Goal: Complete application form: Complete application form

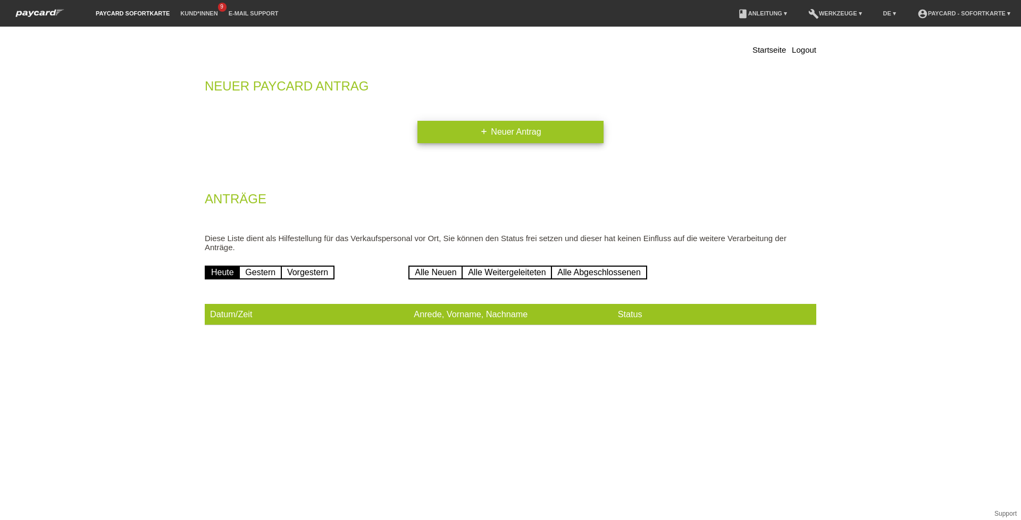
click at [525, 130] on link "add Neuer Antrag" at bounding box center [511, 132] width 186 height 22
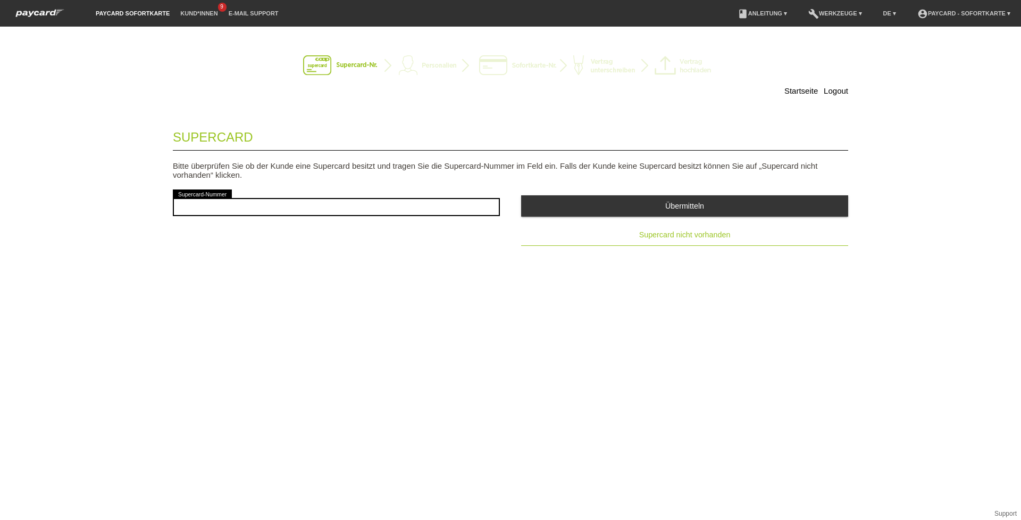
click at [662, 230] on button "Supercard nicht vorhanden" at bounding box center [684, 234] width 327 height 21
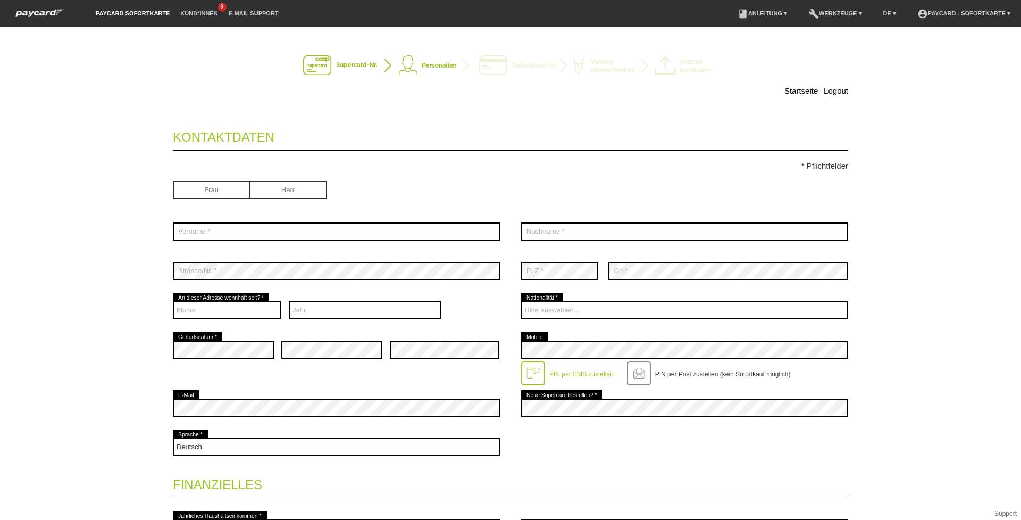
click at [267, 193] on input "radio" at bounding box center [288, 189] width 77 height 16
radio input "true"
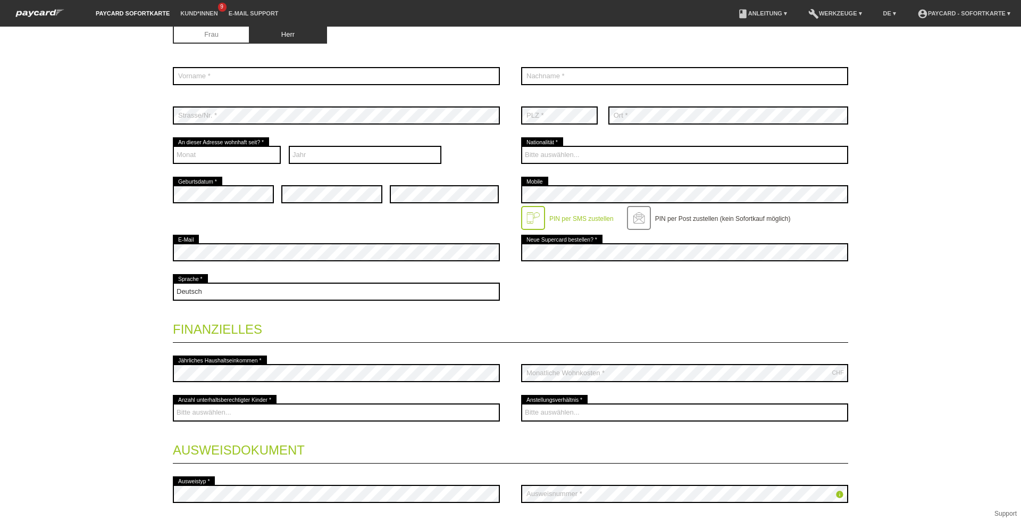
click at [357, 265] on div "error E-Mail" at bounding box center [336, 251] width 327 height 39
click at [331, 153] on select "Jahr 2025 2024 2023 2022 2021 2020 2019 2018 2017 2016" at bounding box center [365, 155] width 153 height 18
select select "2022"
click at [289, 146] on select "Jahr 2025 2024 2023 2022 2021 2020 2019 2018 2017 2016" at bounding box center [365, 155] width 153 height 18
click at [252, 157] on select "Monat 01 02 03 04 05 06 07 08 09 10 11 12" at bounding box center [227, 155] width 108 height 18
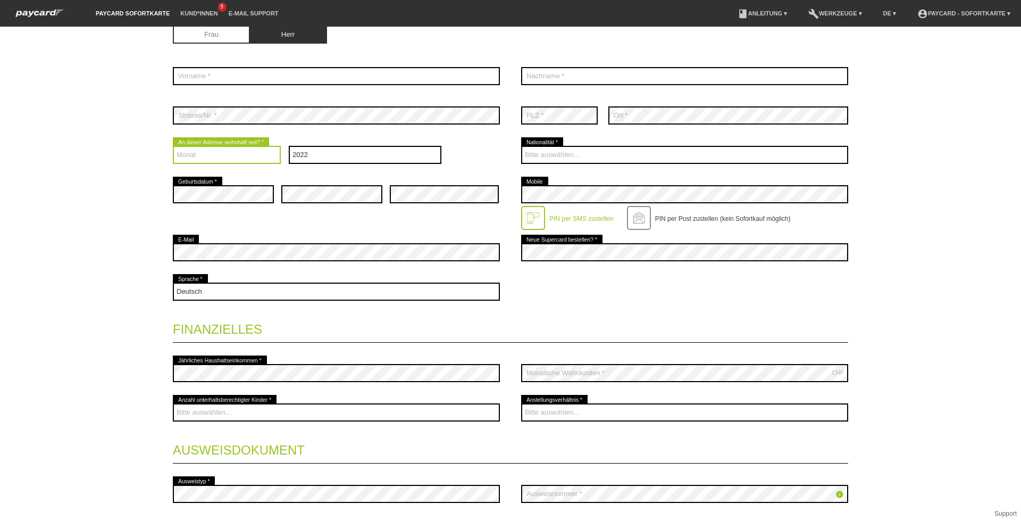
select select "01"
click at [173, 146] on select "Monat 01 02 03 04 05 06 07 08 09 10 11 12" at bounding box center [227, 155] width 108 height 18
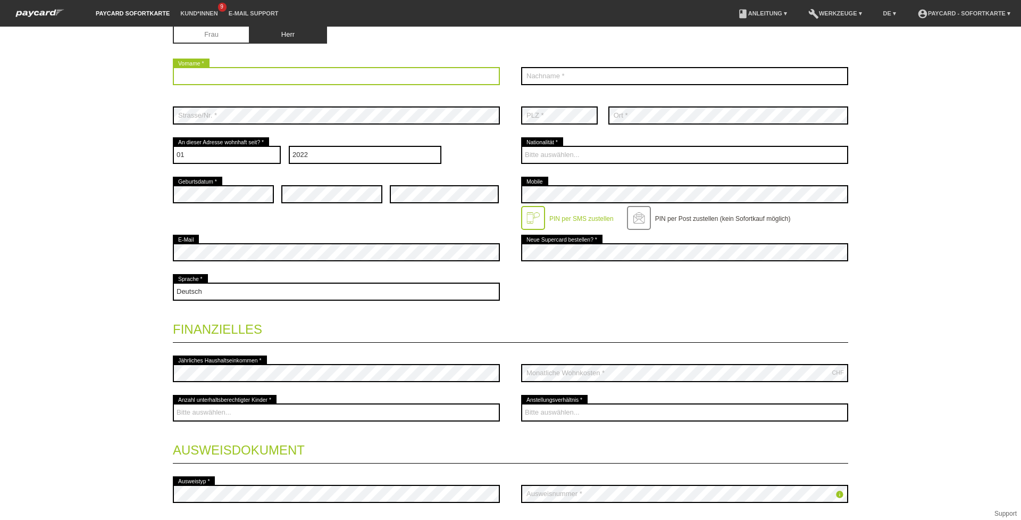
click at [219, 73] on input "text" at bounding box center [336, 76] width 327 height 18
type input "M"
type input "Martins"
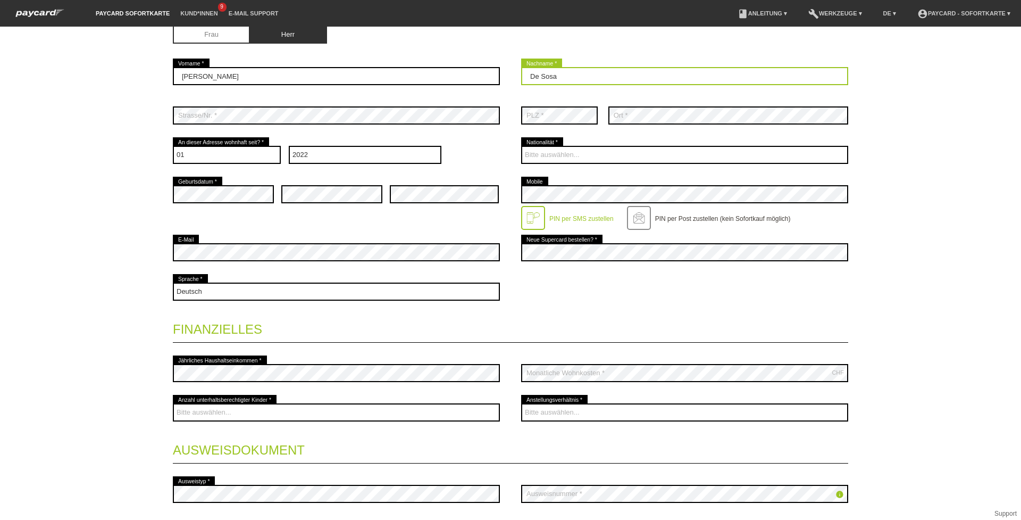
click at [546, 77] on input "De Sosa" at bounding box center [684, 76] width 327 height 18
click at [553, 73] on input "De Sousa" at bounding box center [684, 76] width 327 height 18
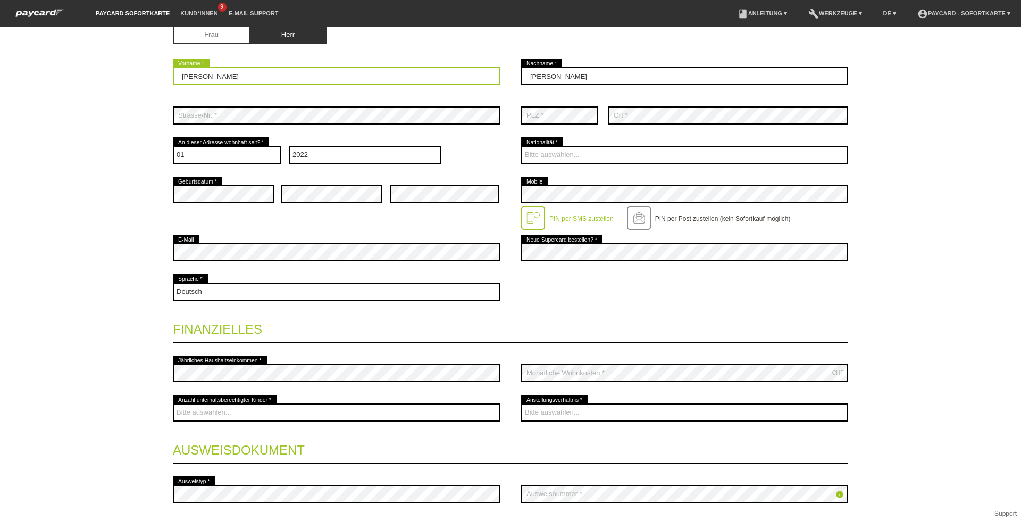
drag, startPoint x: 370, startPoint y: 83, endPoint x: 119, endPoint y: 87, distance: 251.1
click at [119, 87] on div "Startseite Logout Kontaktdaten * Pflichtfelder Frau Herr 01" at bounding box center [510, 273] width 1021 height 493
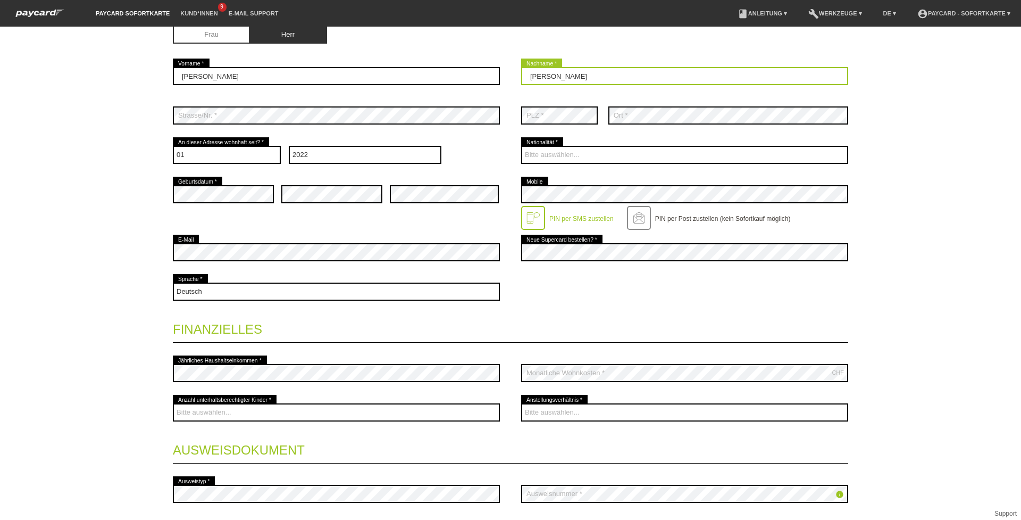
click at [526, 74] on input "De Souza" at bounding box center [684, 76] width 327 height 18
paste input "Martins"
type input "[PERSON_NAME] [PERSON_NAME]"
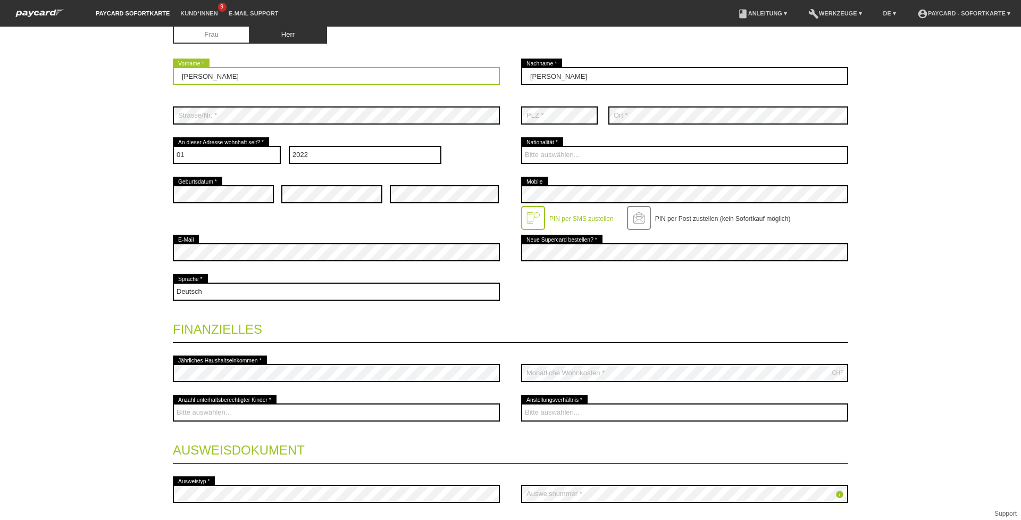
drag, startPoint x: 299, startPoint y: 74, endPoint x: 169, endPoint y: 77, distance: 130.9
click at [173, 77] on input "Martins" at bounding box center [336, 76] width 327 height 18
type input "Janilson"
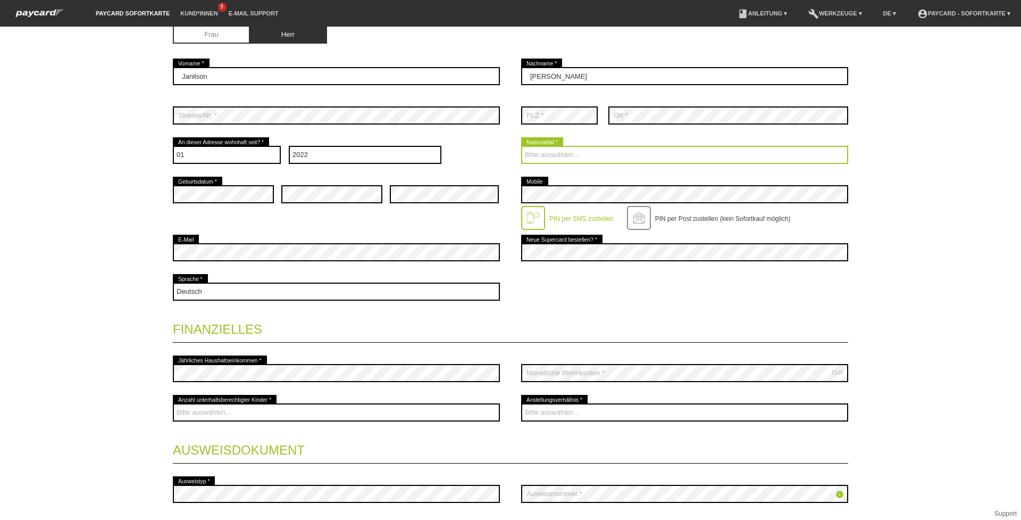
click at [566, 152] on select "Bitte auswählen... Schweiz Deutschland Liechtenstein Österreich ------------ Af…" at bounding box center [684, 155] width 327 height 18
select select "BR"
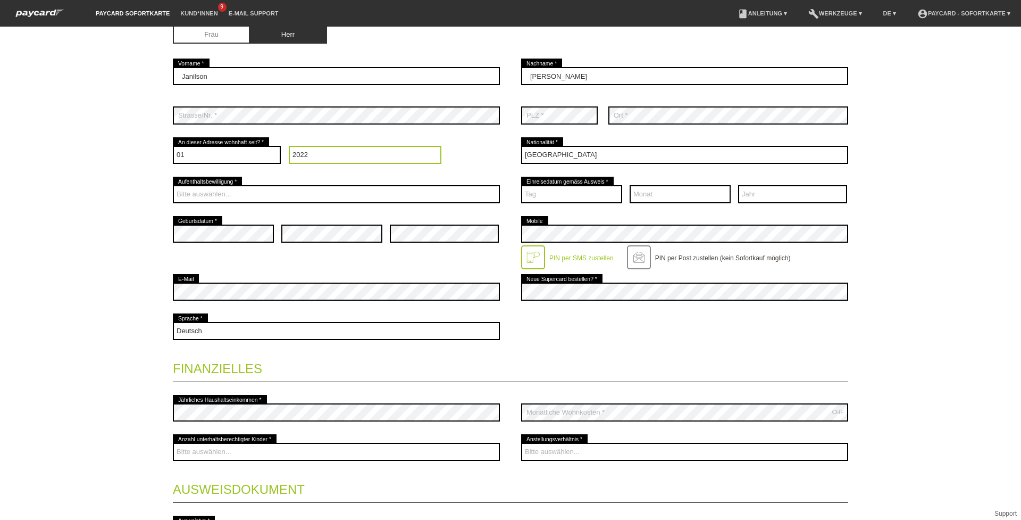
click at [315, 157] on select "Jahr 2025 2024 2023 2022 2021 2020 2019 2018 2017 2016" at bounding box center [365, 155] width 153 height 18
select select "2023"
click at [289, 146] on select "Jahr 2025 2024 2023 2022 2021 2020 2019 2018 2017 2016" at bounding box center [365, 155] width 153 height 18
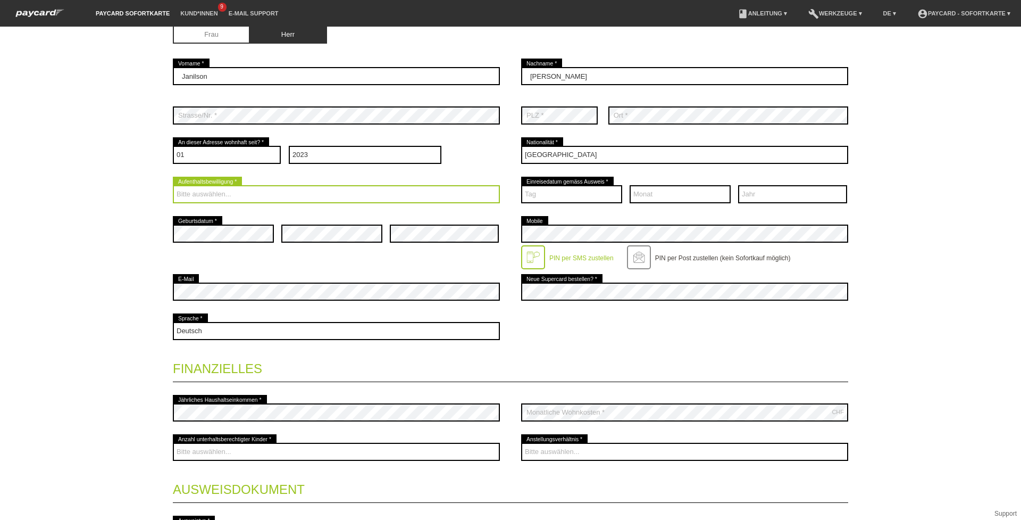
click at [283, 194] on select "Bitte auswählen... C B B - Flüchtlingsstatus Andere" at bounding box center [336, 194] width 327 height 18
select select "B"
click at [173, 185] on select "Bitte auswählen... C B B - Flüchtlingsstatus Andere" at bounding box center [336, 194] width 327 height 18
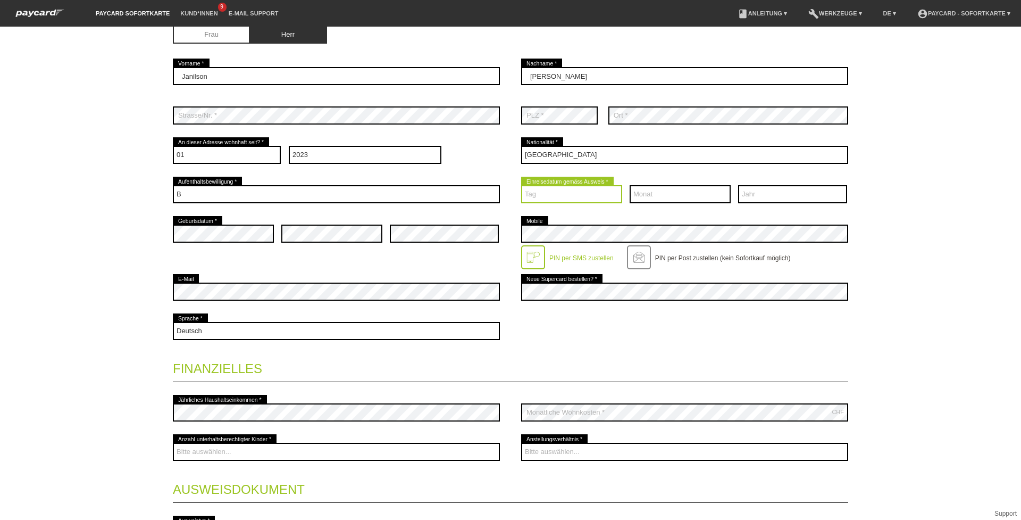
click at [545, 194] on select "Tag 01 02 03 04 05 06 07 08 09 10 11 12 13 14 15 16 17" at bounding box center [571, 194] width 101 height 18
select select "20"
click at [521, 185] on select "Tag 01 02 03 04 05 06 07 08 09 10 11 12 13 14 15 16 17" at bounding box center [571, 194] width 101 height 18
click at [645, 201] on select "Monat 01 02 03 04 05 06 07 08 09 10 11 12" at bounding box center [680, 194] width 101 height 18
select select "12"
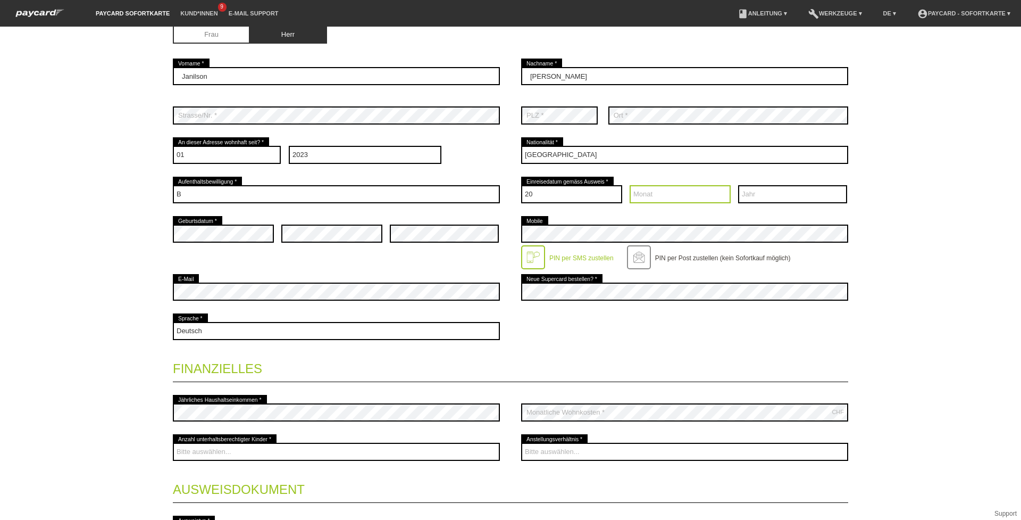
click at [630, 185] on select "Monat 01 02 03 04 05 06 07 08 09 10 11 12" at bounding box center [680, 194] width 101 height 18
click at [769, 188] on select "Jahr 2025 2024 2023 2022 2021 2020 2019 2018 2017 2016" at bounding box center [792, 194] width 109 height 18
select select "2022"
click at [738, 185] on select "Jahr 2025 2024 2023 2022 2021 2020 2019 2018 2017 2016" at bounding box center [792, 194] width 109 height 18
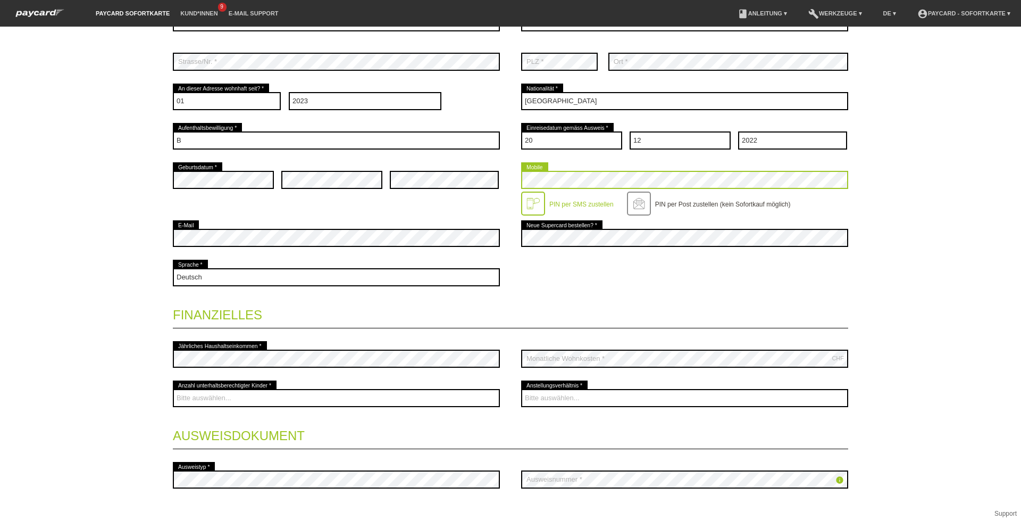
scroll to position [282, 0]
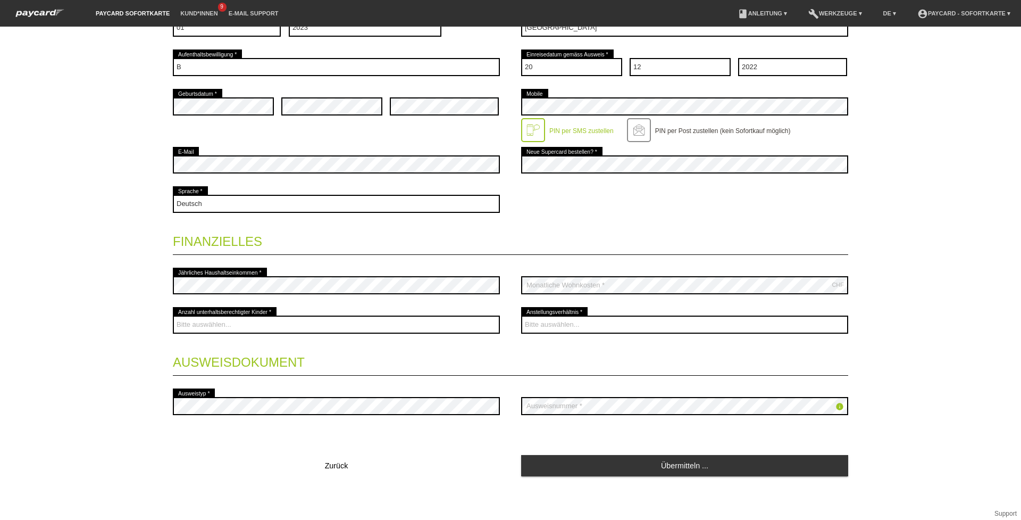
click at [505, 302] on div "error Jährliches Haushaltseinkommen * CHF error Monatliche Wohnkosten *" at bounding box center [510, 284] width 675 height 39
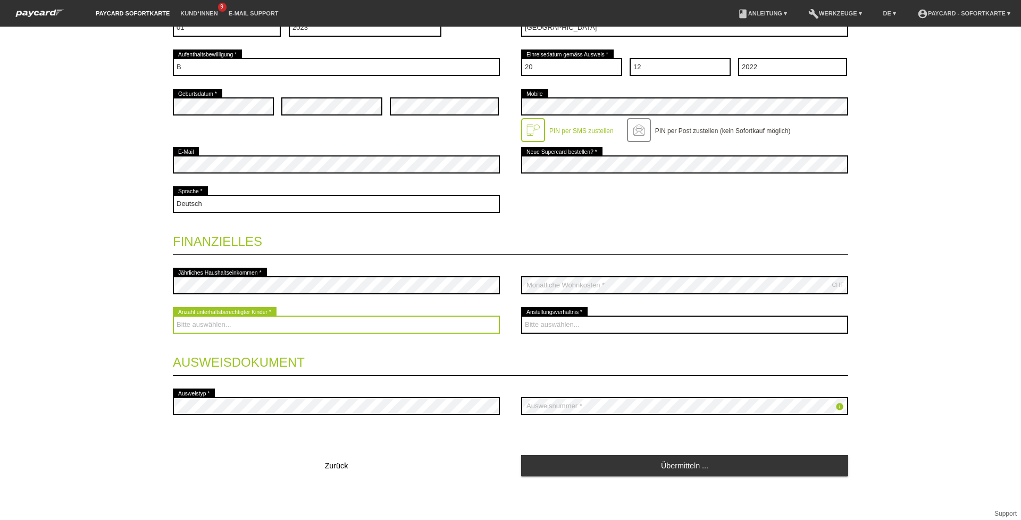
click at [213, 322] on select "Bitte auswählen... 0 1 2 3 4 5 6 7 8 9" at bounding box center [336, 324] width 327 height 18
select select "0"
click at [173, 315] on select "Bitte auswählen... 0 1 2 3 4 5 6 7 8 9" at bounding box center [336, 324] width 327 height 18
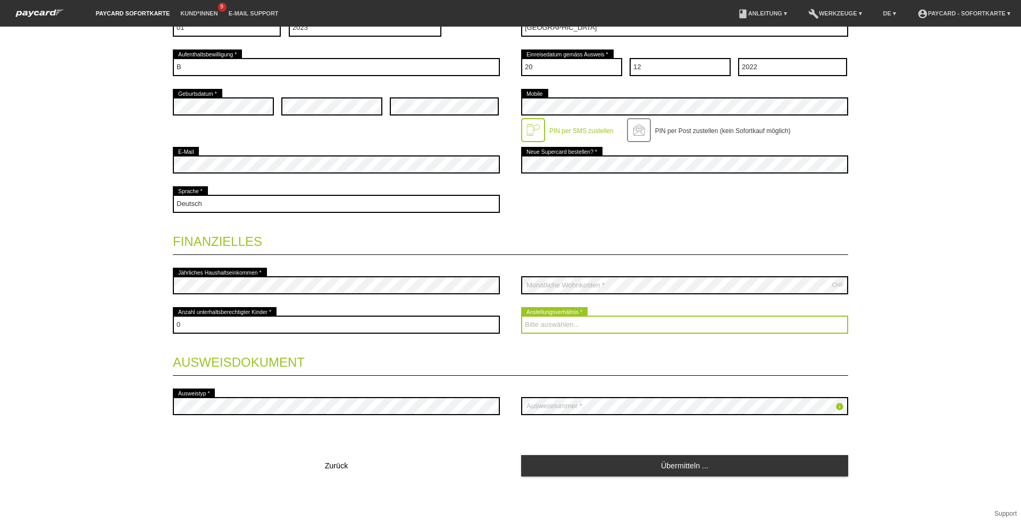
click at [570, 325] on select "Bitte auswählen... Unbefristet Befristet Lehrling/Student Pensioniert Nicht arb…" at bounding box center [684, 324] width 327 height 18
select select "UNLIMITED"
click at [521, 315] on select "Bitte auswählen... Unbefristet Befristet Lehrling/Student Pensioniert Nicht arb…" at bounding box center [684, 324] width 327 height 18
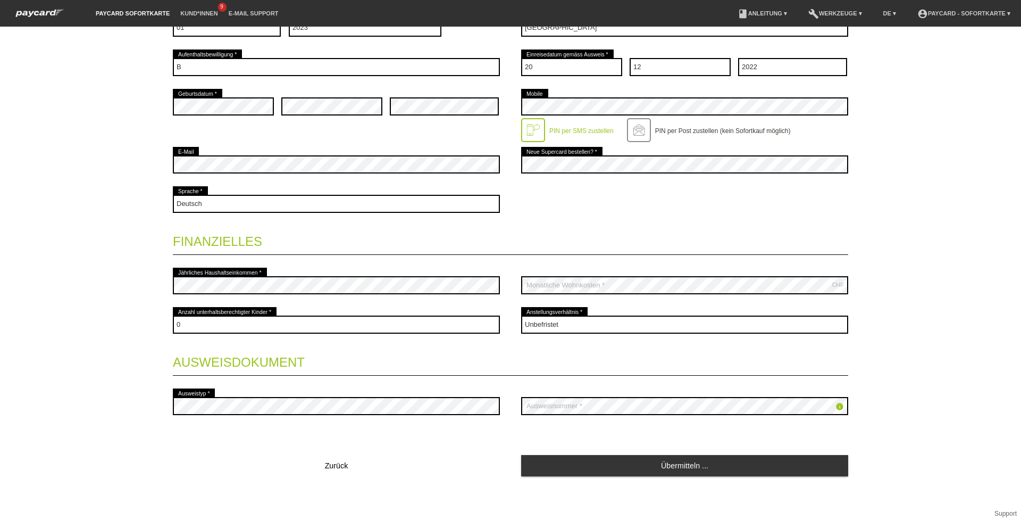
click at [920, 372] on div "Startseite Logout Kontaktdaten * Pflichtfelder Frau Herr 01" at bounding box center [510, 273] width 1021 height 493
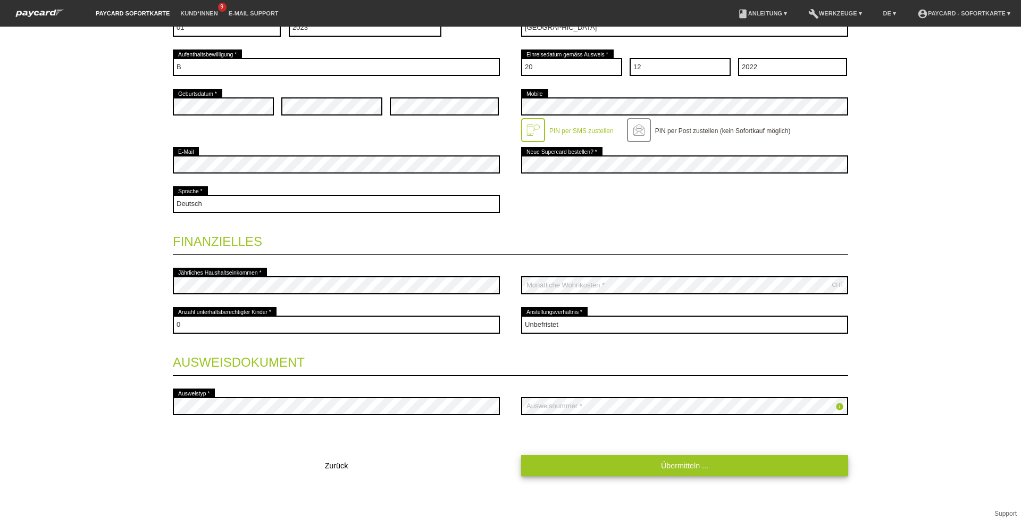
click at [705, 467] on link "Übermitteln ..." at bounding box center [684, 465] width 327 height 21
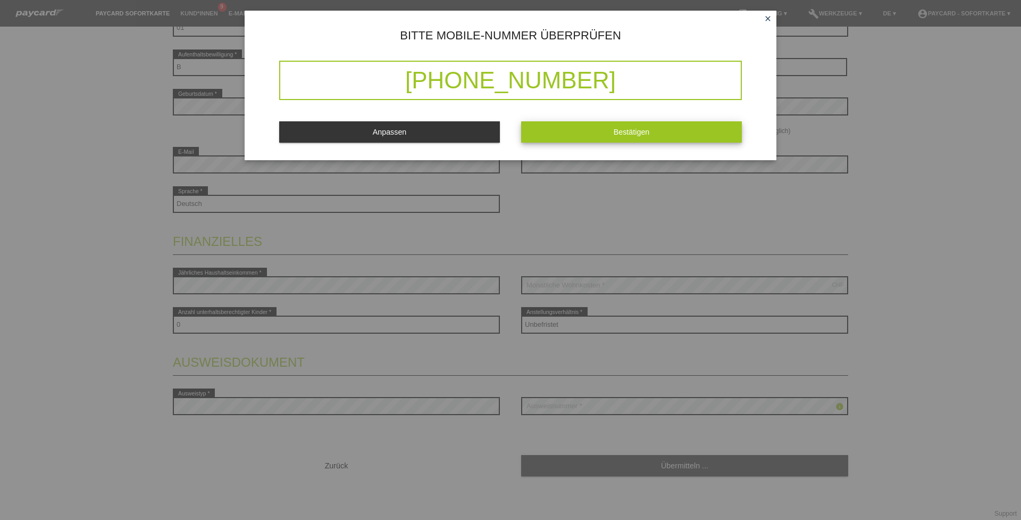
click at [654, 123] on button "Bestätigen" at bounding box center [631, 131] width 221 height 21
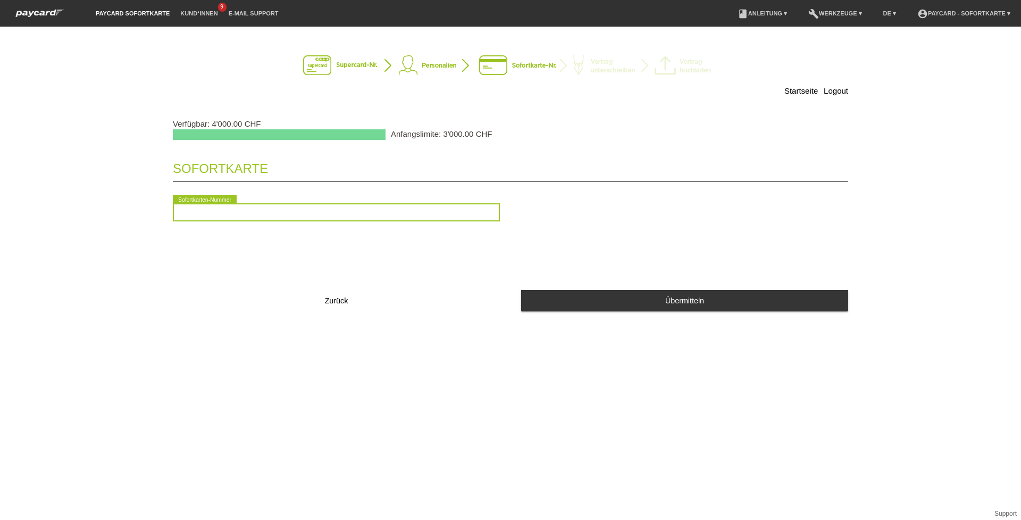
click at [459, 206] on input "text" at bounding box center [336, 212] width 327 height 18
type input "2090895921724"
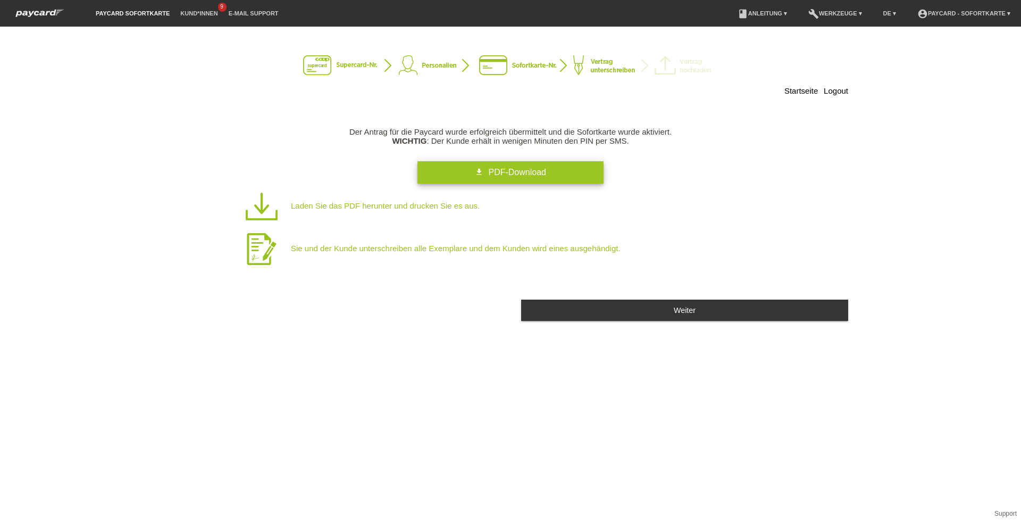
click at [528, 178] on link "get_app PDF-Download" at bounding box center [511, 172] width 186 height 22
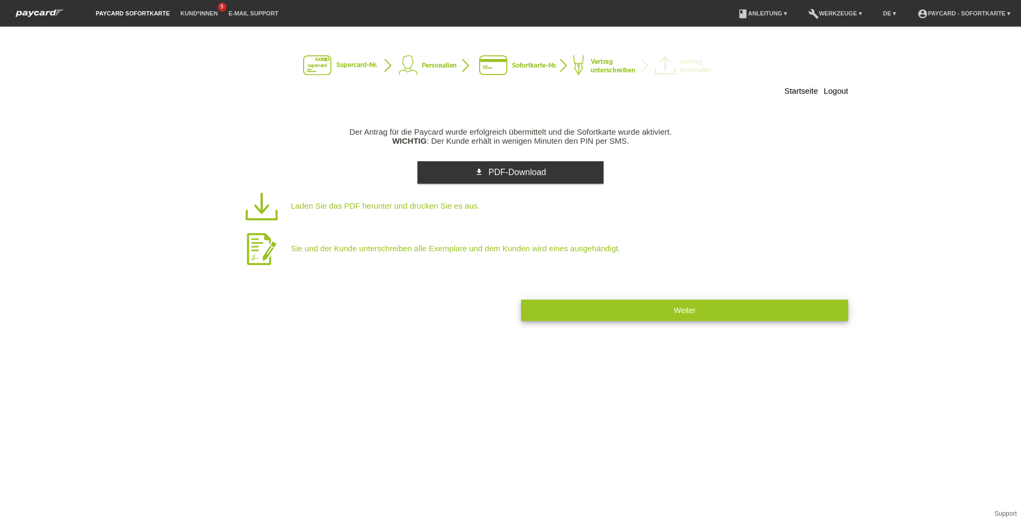
click at [611, 303] on button "Weiter" at bounding box center [684, 309] width 327 height 21
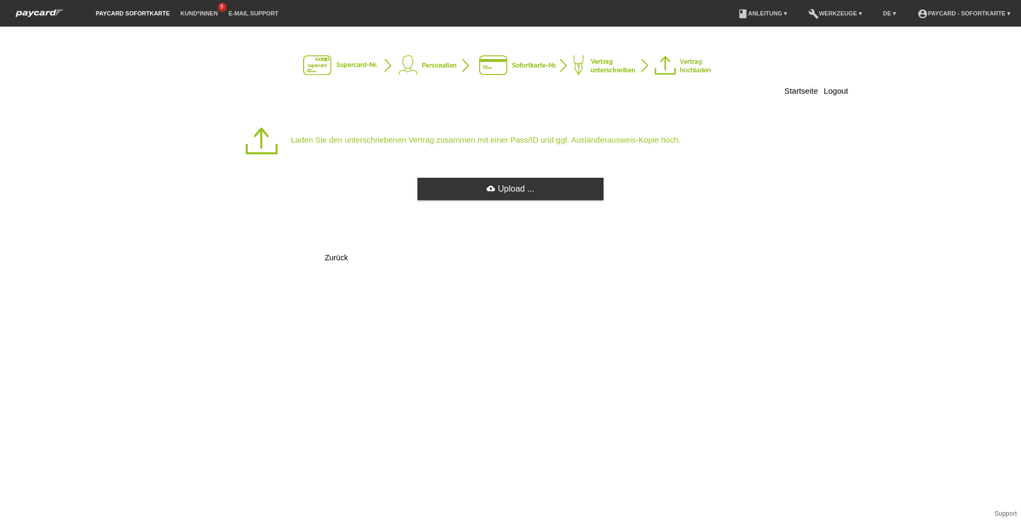
click at [24, 315] on div "Startseite Logout Laden Sie den unterschriebenen Vertrag zusammen mit einer Pas…" at bounding box center [510, 273] width 1021 height 493
click at [502, 181] on link "cloud_upload Upload ..." at bounding box center [511, 189] width 186 height 22
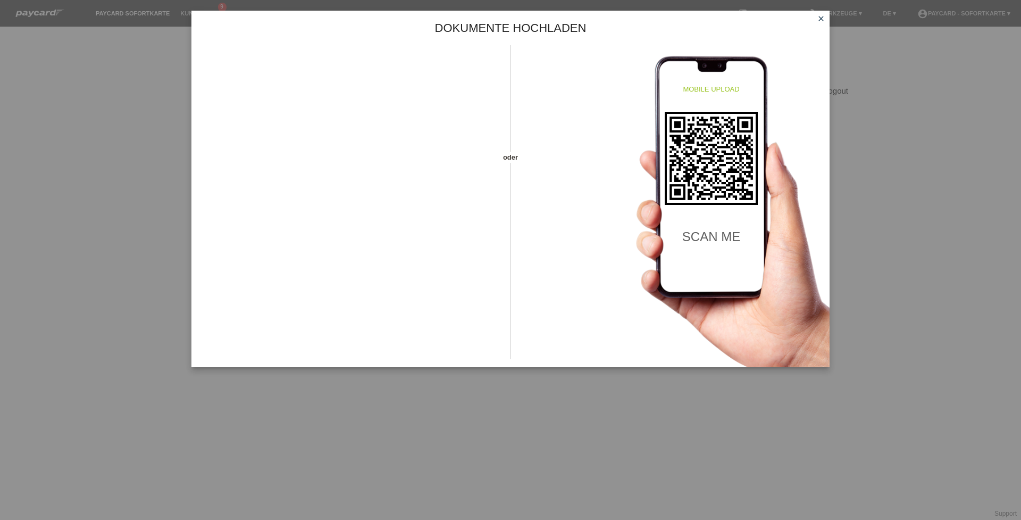
click at [473, 409] on div "Dokumente hochladen oder mobile upload scan me close" at bounding box center [510, 260] width 1021 height 520
click at [824, 18] on icon "close" at bounding box center [821, 18] width 9 height 9
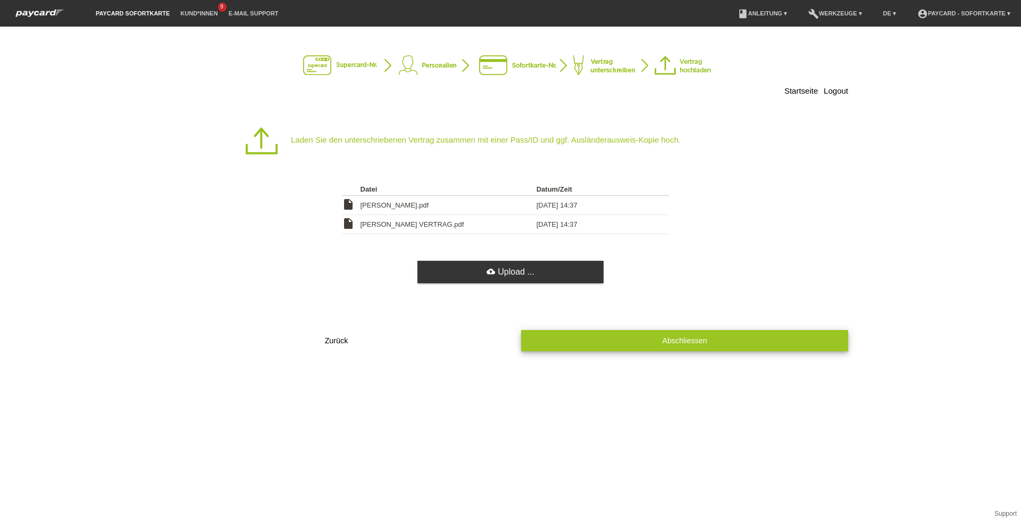
click at [655, 341] on button "Abschliessen" at bounding box center [684, 340] width 327 height 21
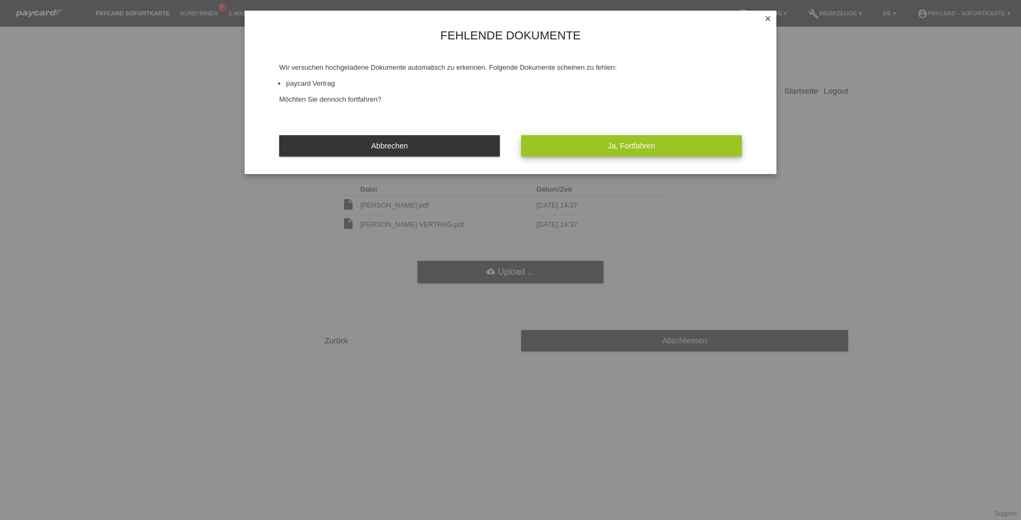
click at [614, 139] on button "Ja, Fortfahren" at bounding box center [631, 145] width 221 height 21
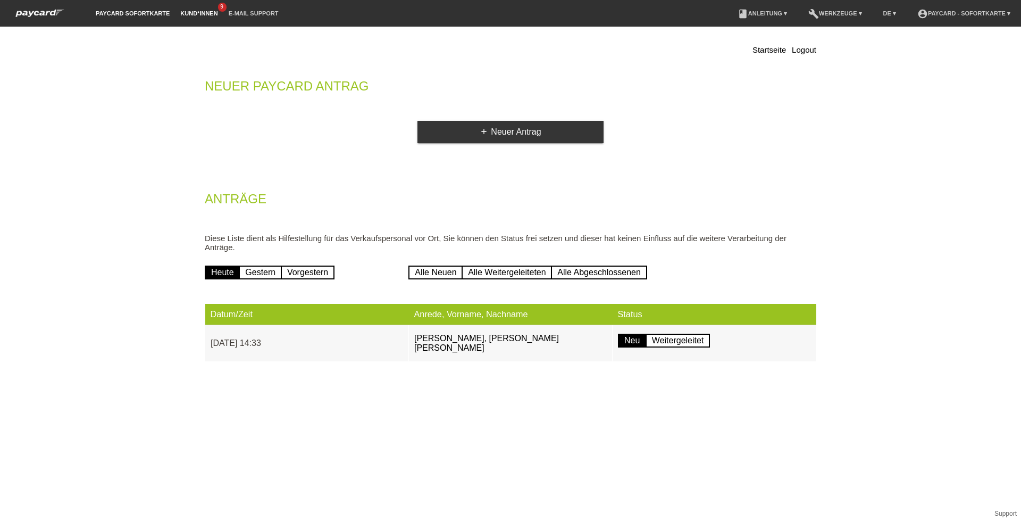
click at [202, 11] on link "Kund*innen" at bounding box center [199, 13] width 48 height 6
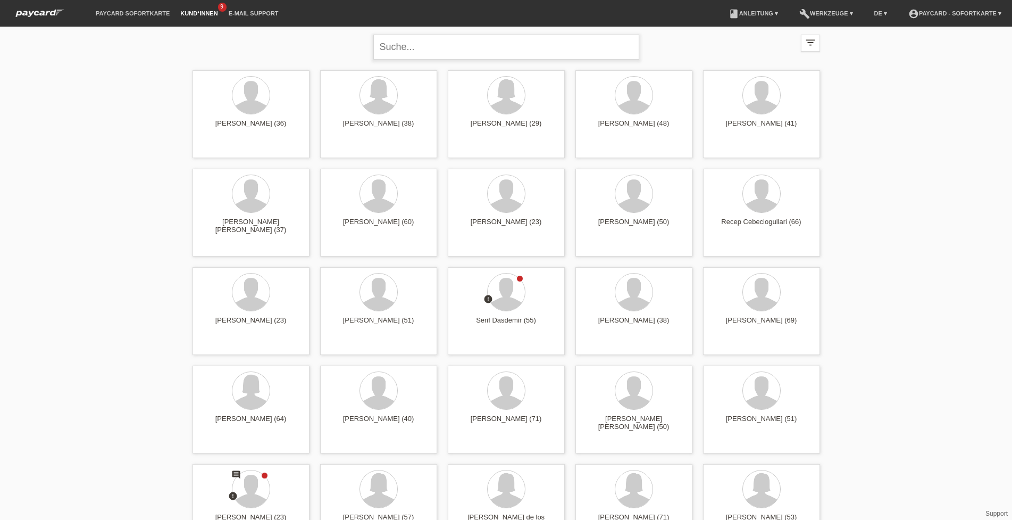
click at [464, 36] on input "text" at bounding box center [506, 47] width 266 height 25
type input "janilson"
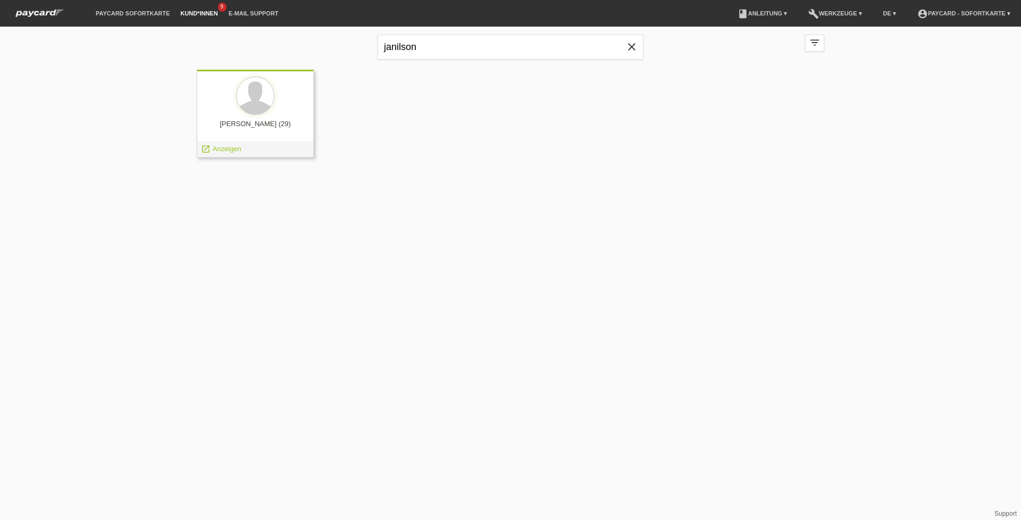
click at [225, 111] on div at bounding box center [255, 97] width 100 height 40
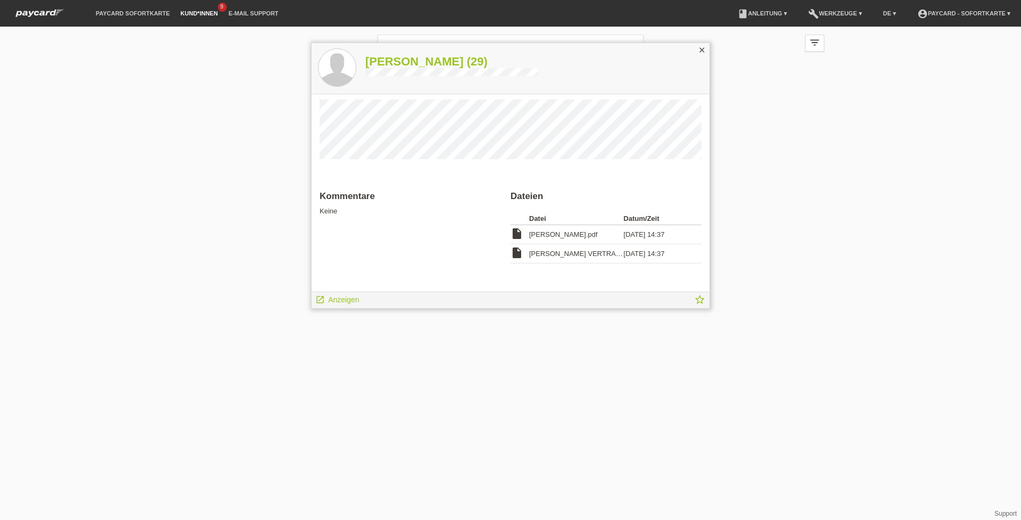
click at [519, 253] on icon "insert_drive_file" at bounding box center [517, 252] width 13 height 13
click at [328, 297] on link "launch Anzeigen" at bounding box center [337, 298] width 44 height 13
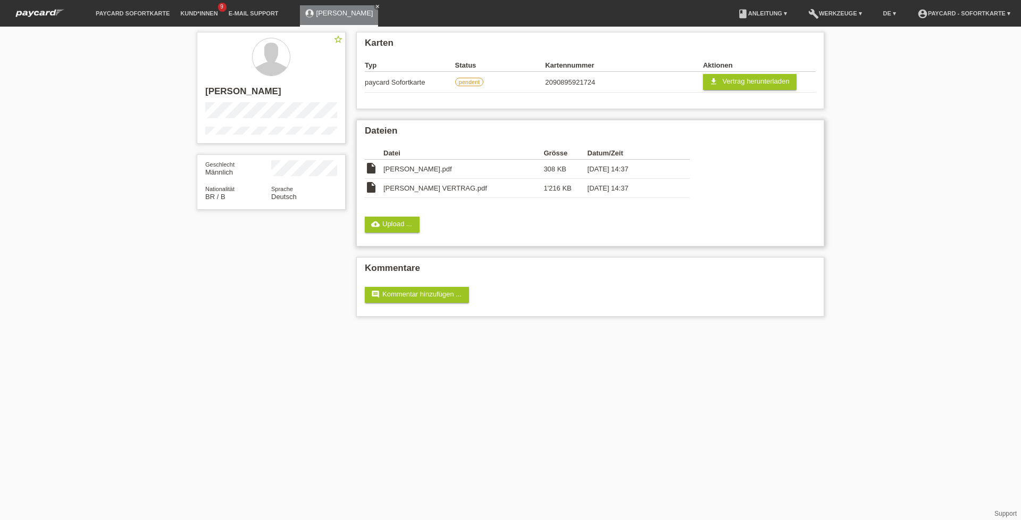
click at [416, 186] on span "[PERSON_NAME] VERTRAG.pdf" at bounding box center [435, 188] width 104 height 8
